Goal: Task Accomplishment & Management: Use online tool/utility

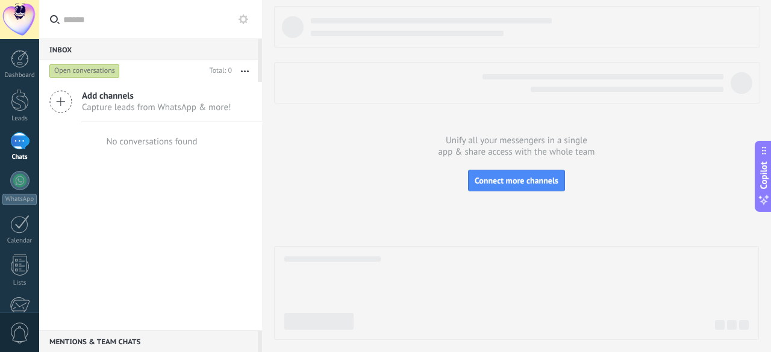
click at [67, 107] on icon at bounding box center [60, 101] width 23 height 23
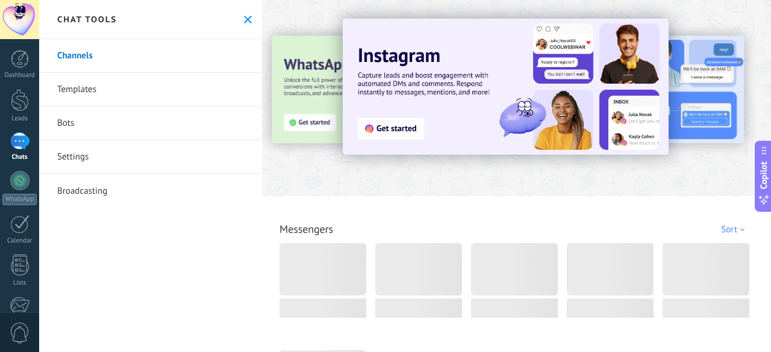
click at [67, 93] on link "Templates" at bounding box center [150, 90] width 223 height 34
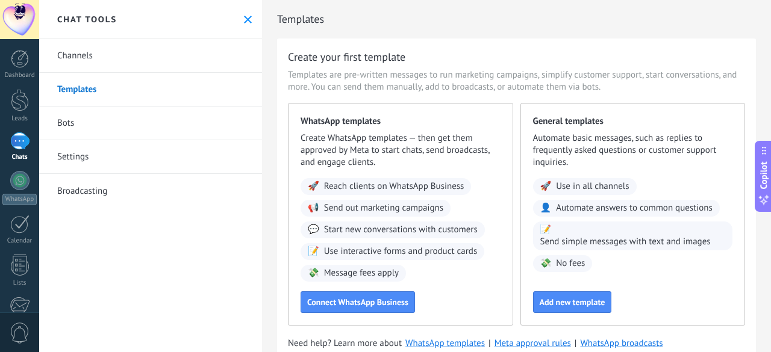
scroll to position [1, 0]
click at [11, 142] on div at bounding box center [19, 140] width 19 height 17
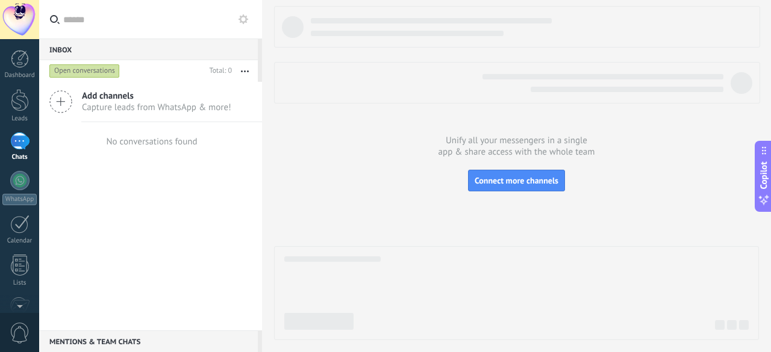
click at [101, 93] on span "Add channels" at bounding box center [156, 95] width 149 height 11
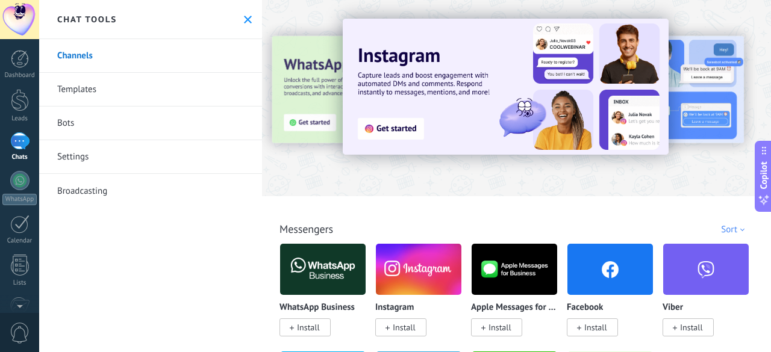
click at [64, 82] on link "Templates" at bounding box center [150, 90] width 223 height 34
